Goal: Task Accomplishment & Management: Manage account settings

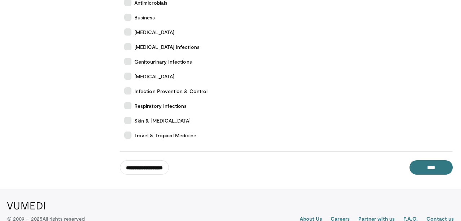
scroll to position [192, 0]
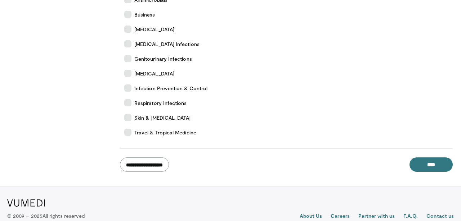
click at [142, 164] on input "**********" at bounding box center [144, 165] width 49 height 14
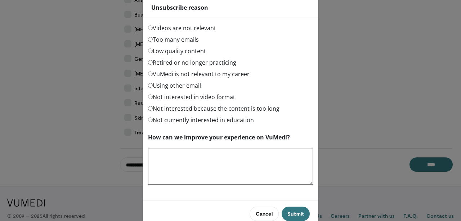
scroll to position [33, 0]
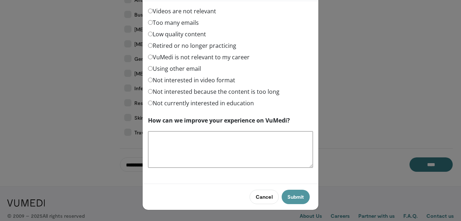
click at [295, 199] on button "Submit" at bounding box center [296, 197] width 28 height 14
click at [253, 50] on div "Retired or no longer practicing" at bounding box center [230, 47] width 165 height 12
click at [292, 196] on button "Submit" at bounding box center [296, 197] width 28 height 14
